Goal: Find specific page/section: Find specific page/section

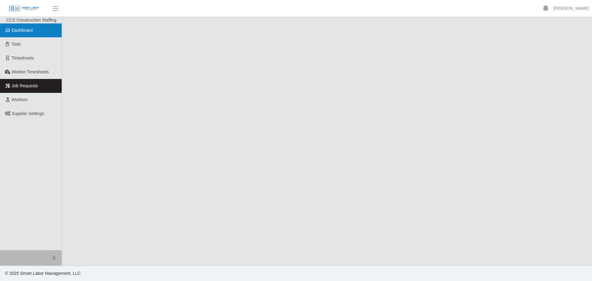
click at [20, 31] on span "Dashboard" at bounding box center [22, 30] width 21 height 5
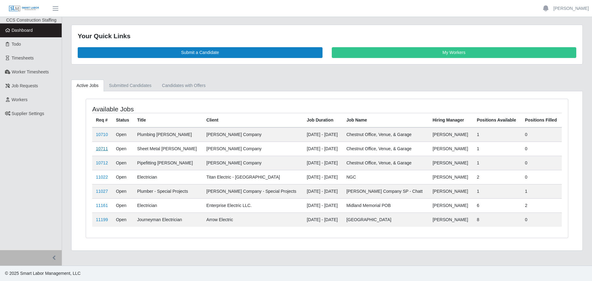
click at [100, 148] on link "10711" at bounding box center [102, 148] width 12 height 5
click at [99, 189] on link "11027" at bounding box center [102, 191] width 12 height 5
